Goal: Information Seeking & Learning: Learn about a topic

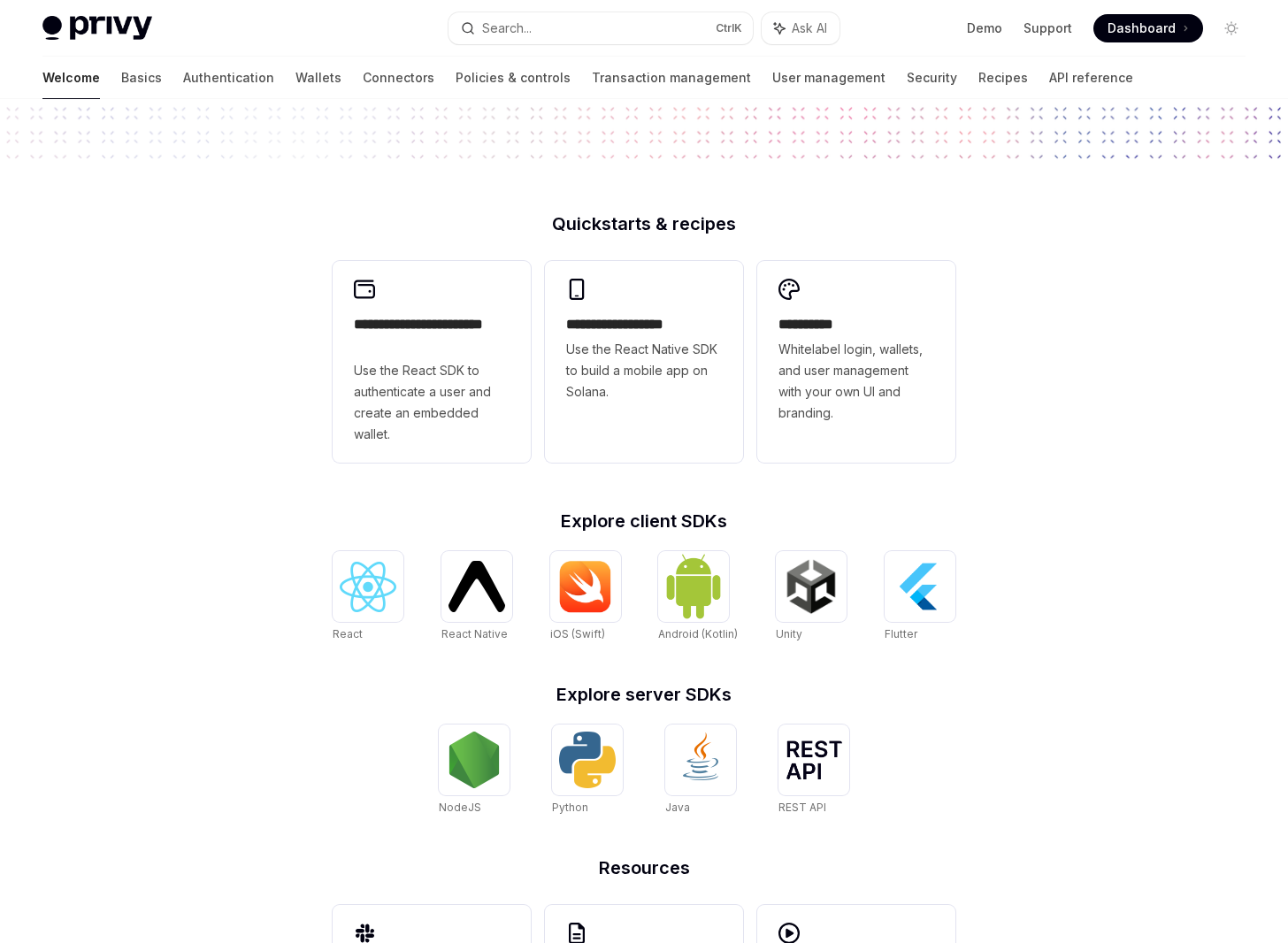
scroll to position [64, 0]
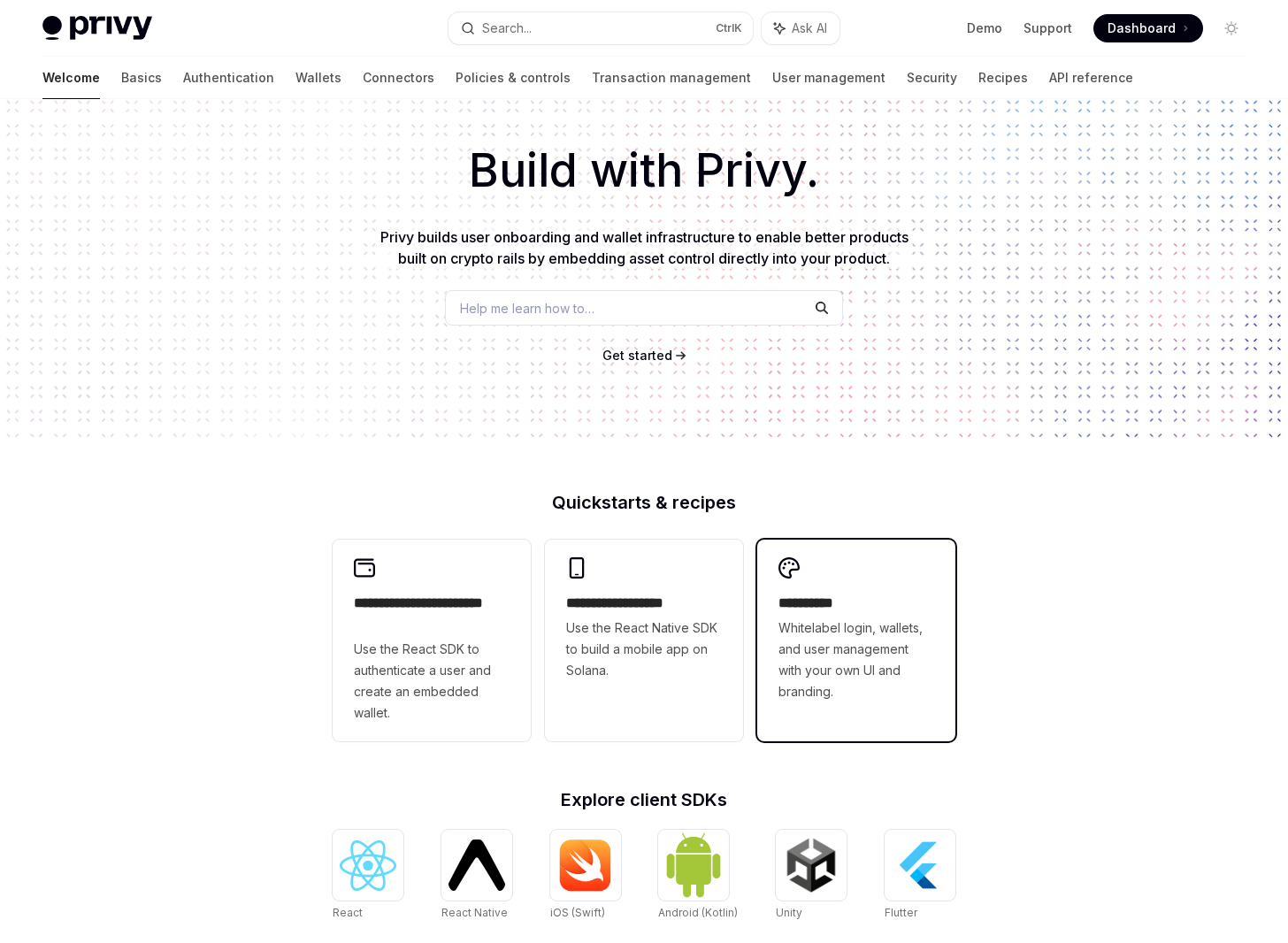
click at [848, 614] on h2 "**********" at bounding box center [855, 603] width 156 height 22
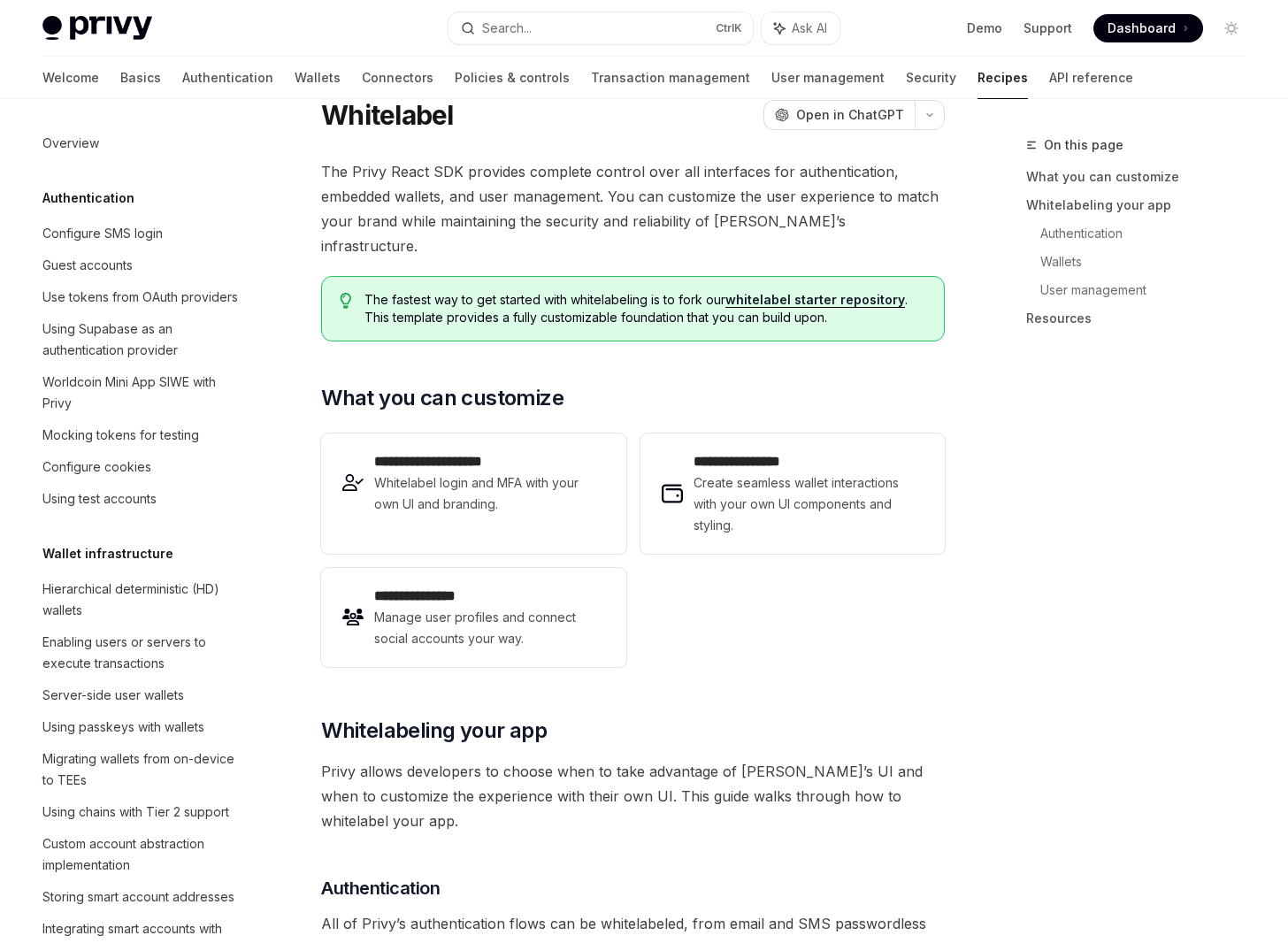
scroll to position [657, 0]
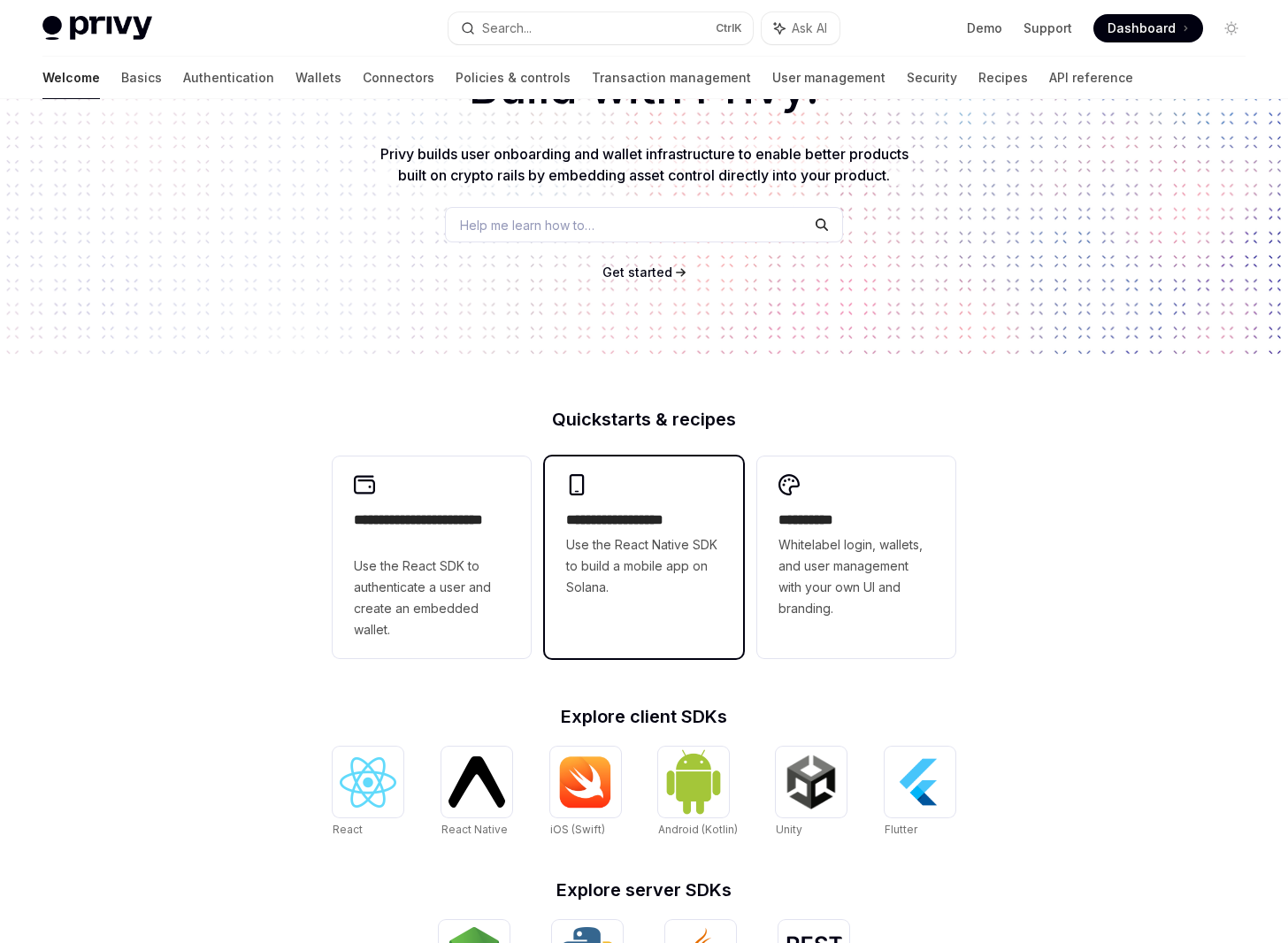
scroll to position [152, 0]
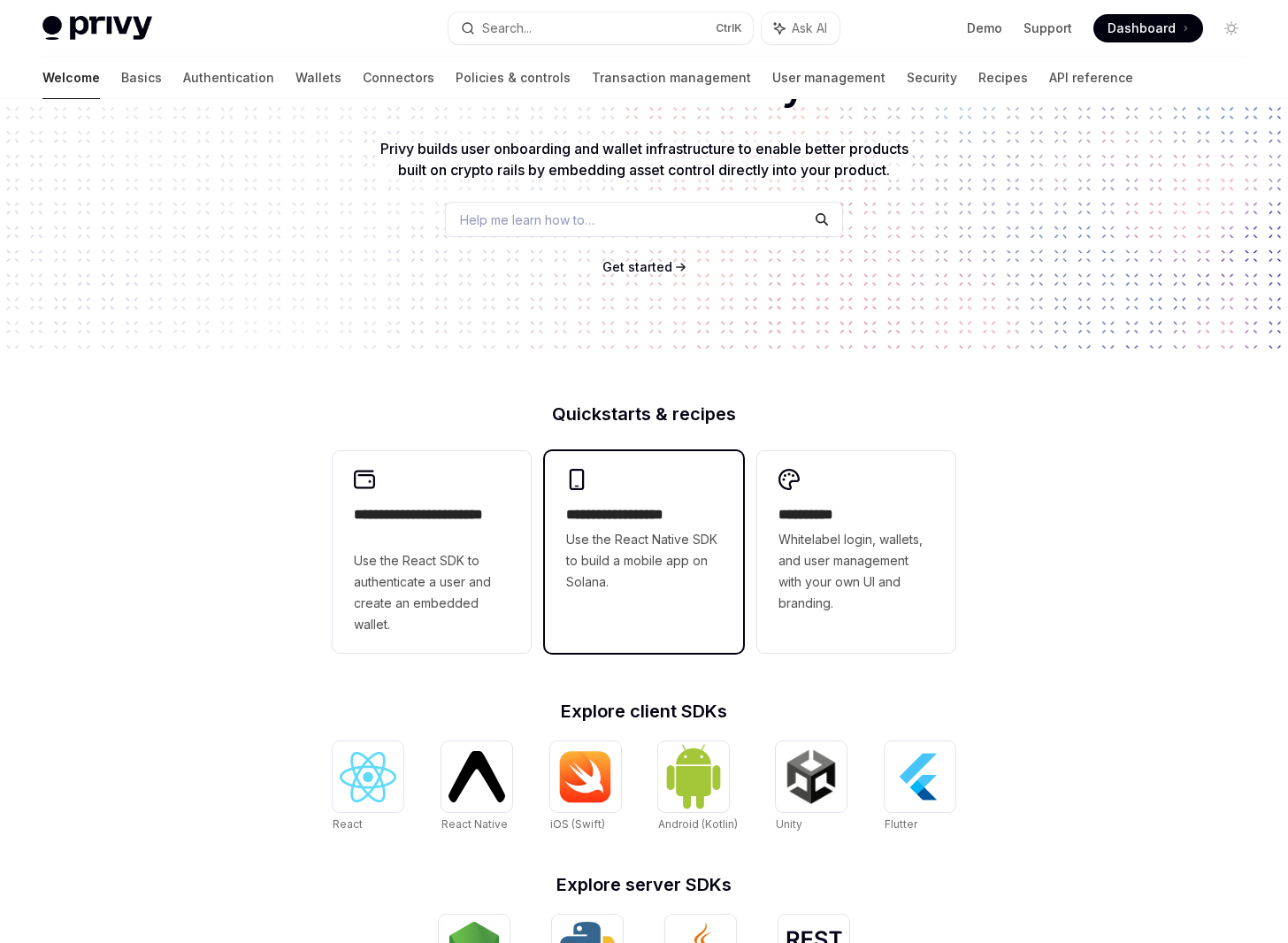
click at [694, 556] on span "Use the React Native SDK to build a mobile app on Solana." at bounding box center [644, 560] width 156 height 64
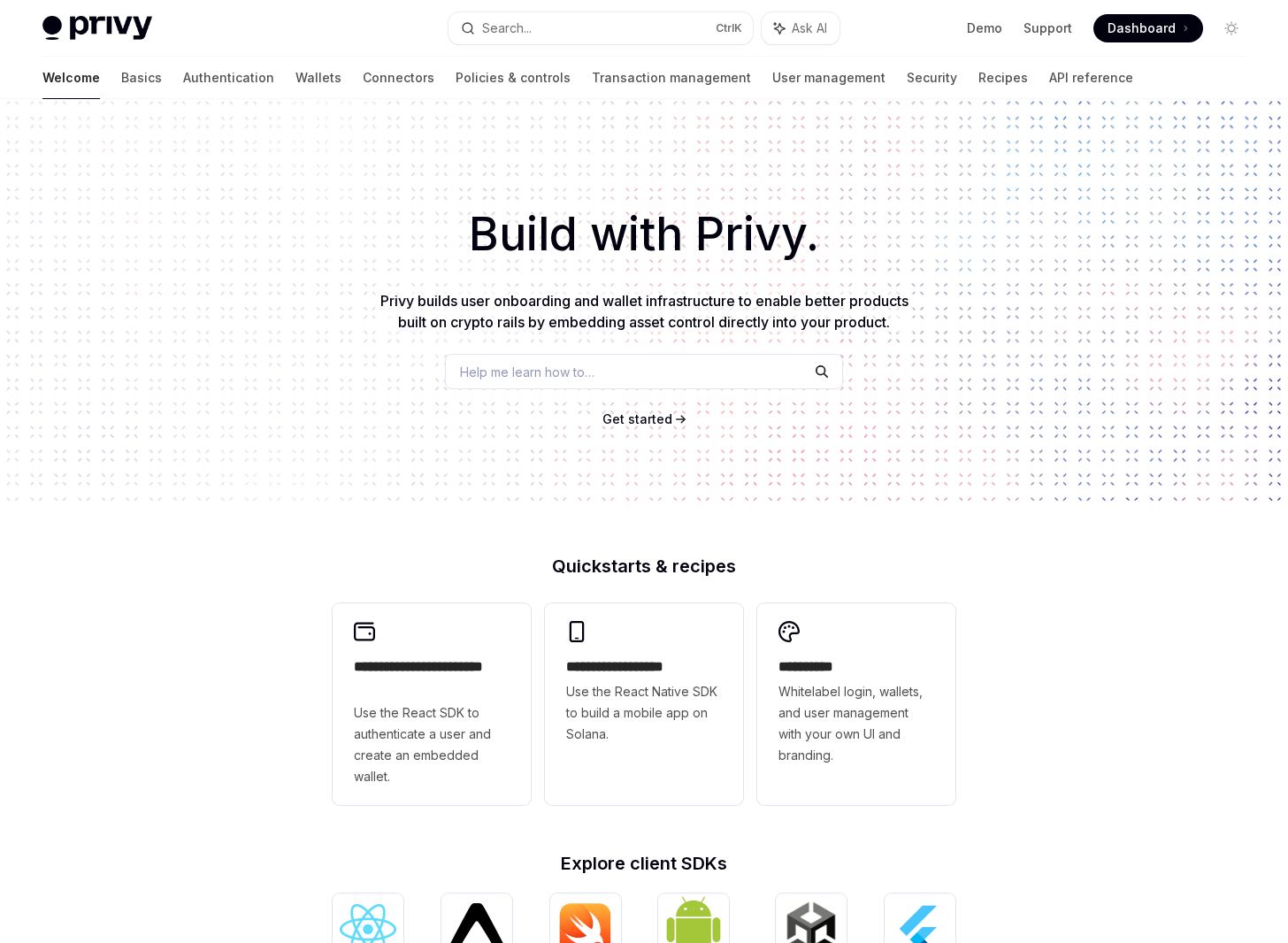
click at [113, 36] on img at bounding box center [97, 27] width 110 height 25
type textarea "*"
